Goal: Task Accomplishment & Management: Use online tool/utility

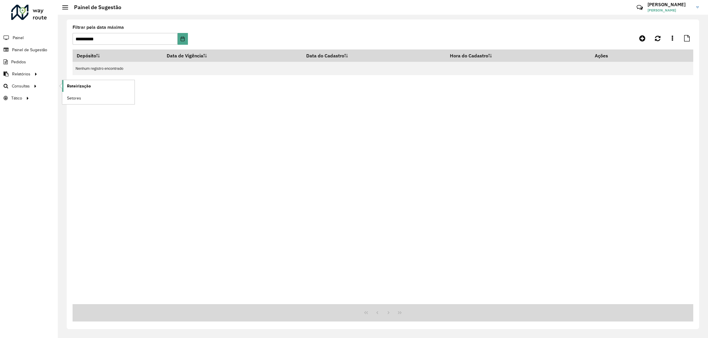
click at [96, 83] on link "Roteirização" at bounding box center [98, 86] width 72 height 12
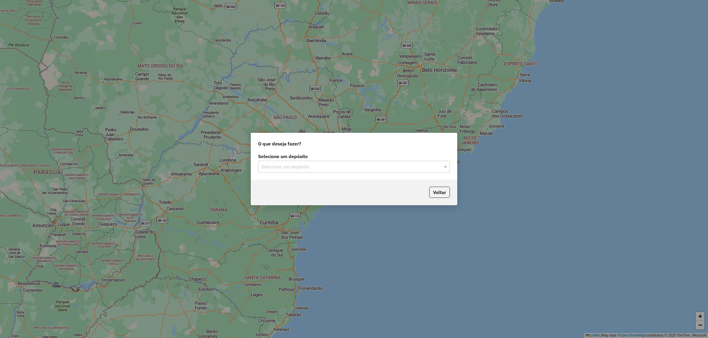
click at [361, 157] on label "Selecione um depósito" at bounding box center [354, 156] width 192 height 7
click at [357, 165] on input "text" at bounding box center [348, 167] width 174 height 7
click at [347, 186] on div "CDD Jacarepaguá" at bounding box center [353, 184] width 191 height 10
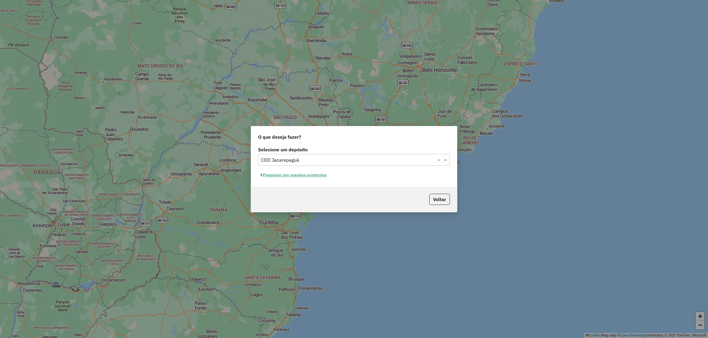
click at [316, 175] on button "Pesquisar por sessões existentes" at bounding box center [293, 175] width 71 height 9
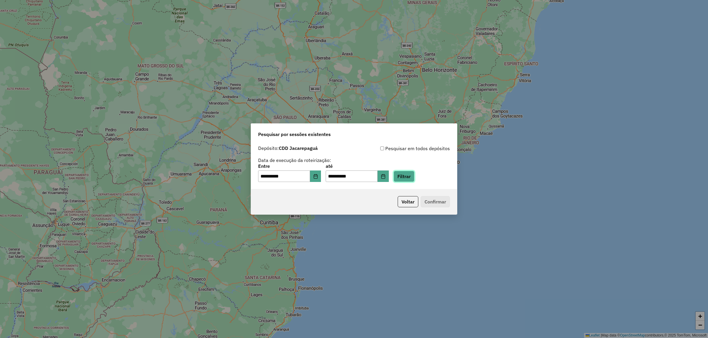
click at [414, 179] on button "Filtrar" at bounding box center [403, 176] width 21 height 11
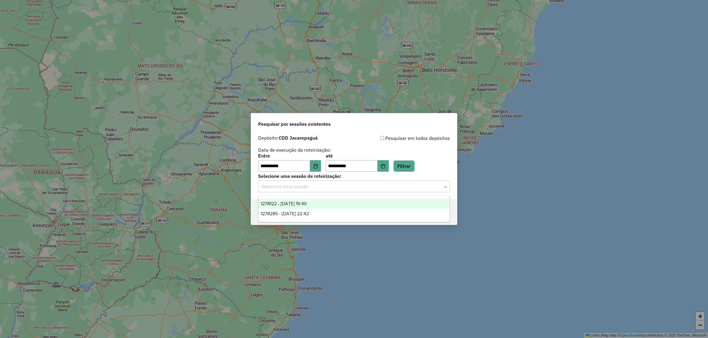
click at [288, 188] on input "text" at bounding box center [348, 186] width 174 height 7
click at [297, 205] on span "1278122 - 18/09/2025 19:40" at bounding box center [284, 203] width 46 height 5
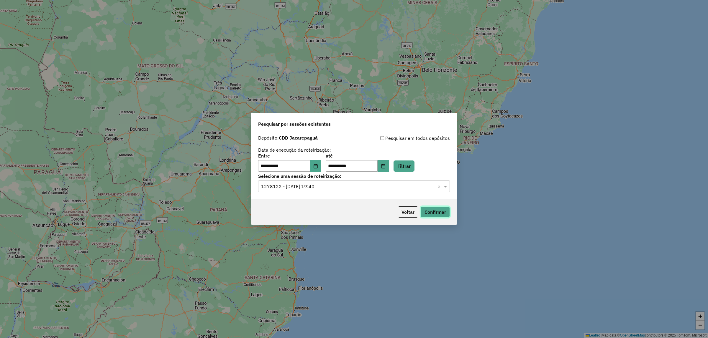
click at [446, 215] on button "Confirmar" at bounding box center [434, 212] width 29 height 11
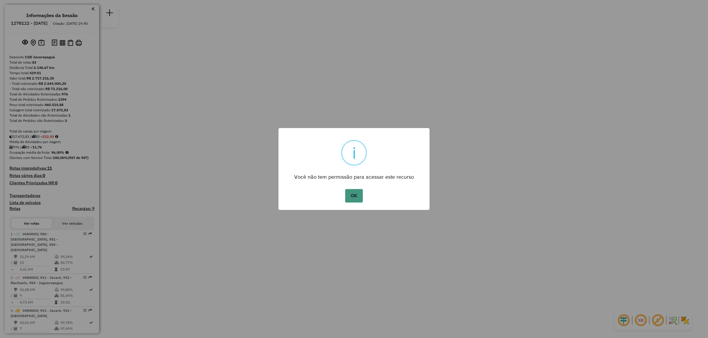
click at [351, 198] on button "OK" at bounding box center [353, 196] width 17 height 14
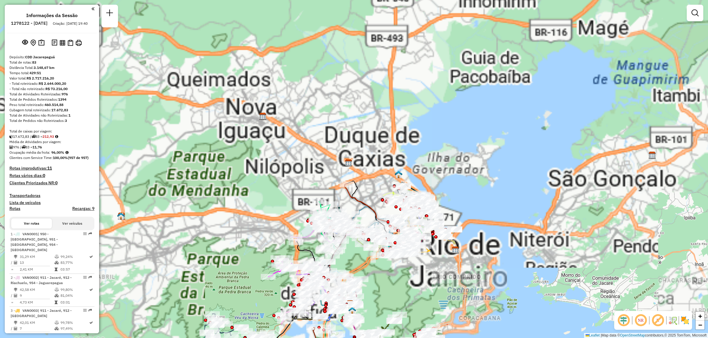
drag, startPoint x: 409, startPoint y: 267, endPoint x: 400, endPoint y: 298, distance: 32.5
click at [400, 298] on div "Rota 39 - Placa JBF1J21 55066865 - 49.225.891 ARILMA NASCIMENTO SANTOS Janela d…" at bounding box center [354, 169] width 708 height 338
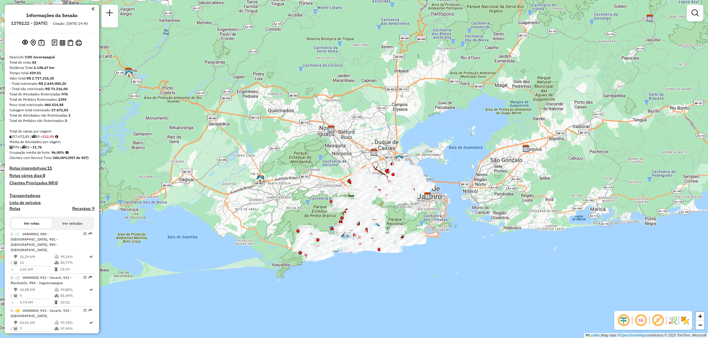
drag, startPoint x: 313, startPoint y: 231, endPoint x: 315, endPoint y: 177, distance: 53.7
click at [315, 177] on div "Janela de atendimento Grade de atendimento Capacidade Transportadoras Veículos …" at bounding box center [354, 169] width 708 height 338
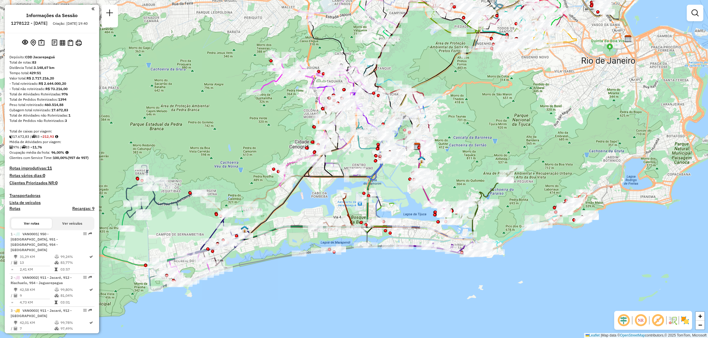
drag, startPoint x: 362, startPoint y: 295, endPoint x: 364, endPoint y: 282, distance: 13.8
click at [364, 282] on div "Janela de atendimento Grade de atendimento Capacidade Transportadoras Veículos …" at bounding box center [354, 169] width 708 height 338
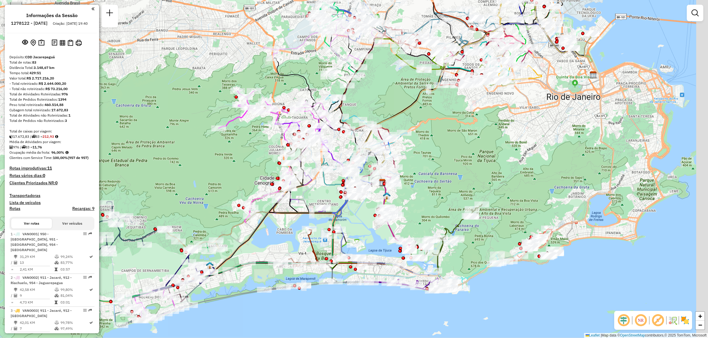
drag, startPoint x: 577, startPoint y: 116, endPoint x: 536, endPoint y: 158, distance: 59.0
click at [536, 158] on div "Janela de atendimento Grade de atendimento Capacidade Transportadoras Veículos …" at bounding box center [354, 169] width 708 height 338
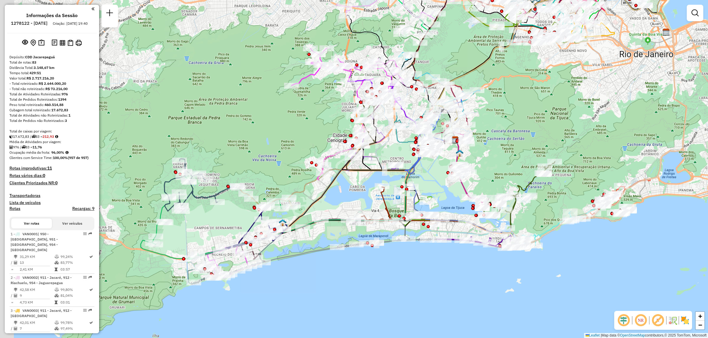
drag, startPoint x: 420, startPoint y: 207, endPoint x: 500, endPoint y: 158, distance: 93.0
click at [500, 158] on div "Janela de atendimento Grade de atendimento Capacidade Transportadoras Veículos …" at bounding box center [354, 169] width 708 height 338
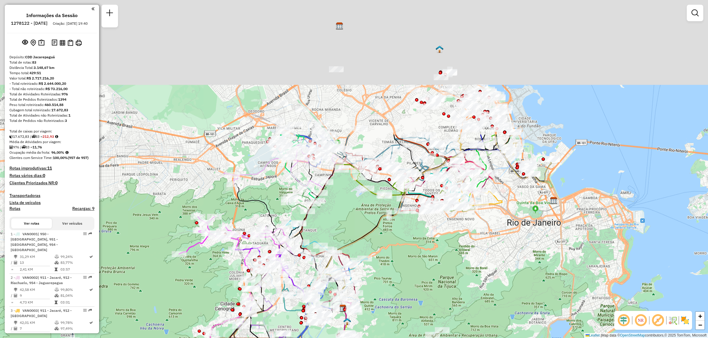
drag, startPoint x: 592, startPoint y: 90, endPoint x: 480, endPoint y: 260, distance: 203.9
click at [479, 260] on div "Janela de atendimento Grade de atendimento Capacidade Transportadoras Veículos …" at bounding box center [354, 169] width 708 height 338
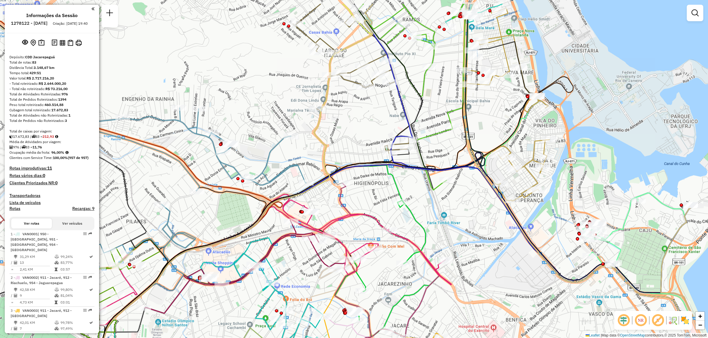
drag, startPoint x: 581, startPoint y: 125, endPoint x: 568, endPoint y: 184, distance: 59.9
click at [568, 184] on div "Janela de atendimento Grade de atendimento Capacidade Transportadoras Veículos …" at bounding box center [354, 169] width 708 height 338
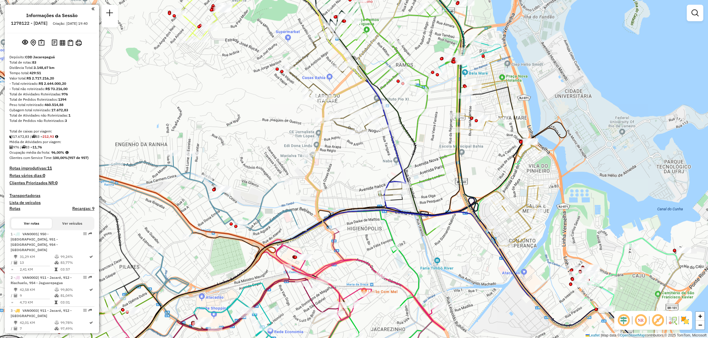
drag, startPoint x: 478, startPoint y: 135, endPoint x: 475, endPoint y: 170, distance: 34.6
click at [475, 170] on div "Janela de atendimento Grade de atendimento Capacidade Transportadoras Veículos …" at bounding box center [354, 169] width 708 height 338
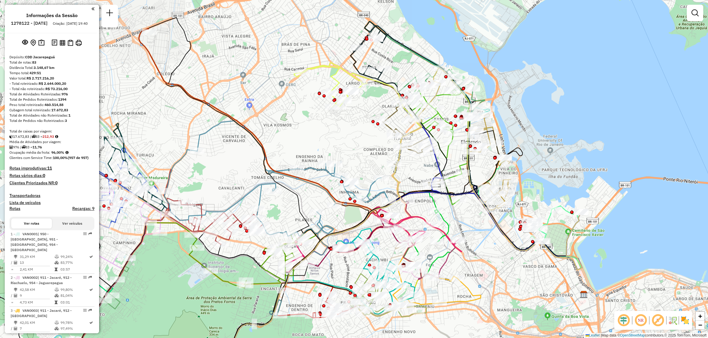
click at [688, 322] on img at bounding box center [684, 320] width 9 height 9
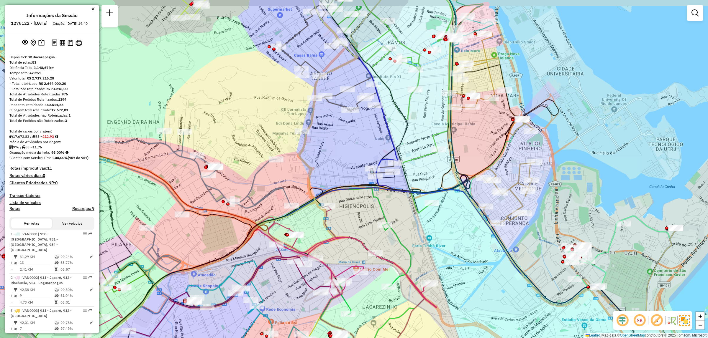
drag, startPoint x: 437, startPoint y: 119, endPoint x: 435, endPoint y: 145, distance: 26.3
click at [435, 146] on icon at bounding box center [389, 103] width 125 height 220
